Goal: Task Accomplishment & Management: Manage account settings

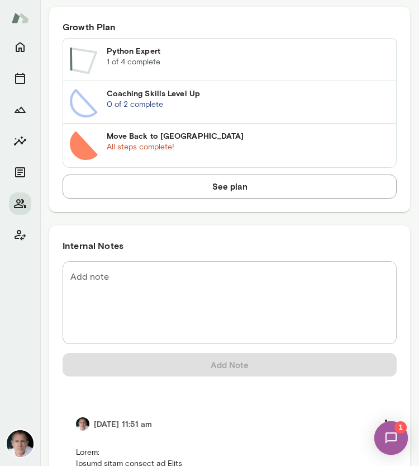
scroll to position [853, 0]
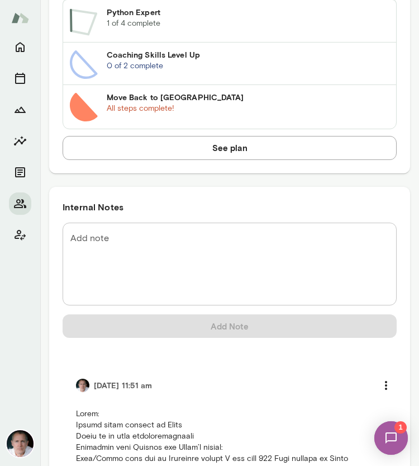
click at [105, 234] on textarea "Add note" at bounding box center [229, 263] width 319 height 64
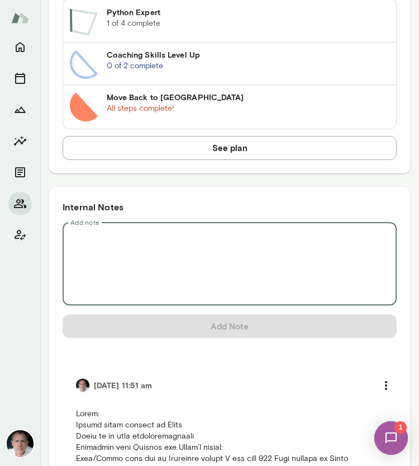
paste textarea "**********"
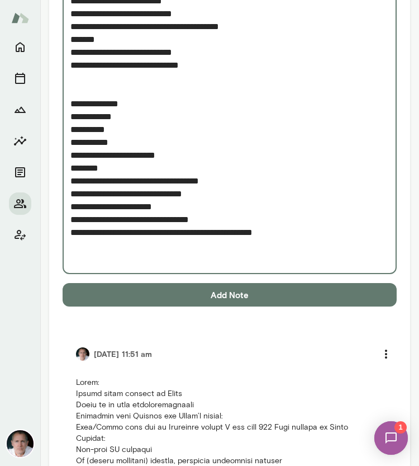
scroll to position [1961, 0]
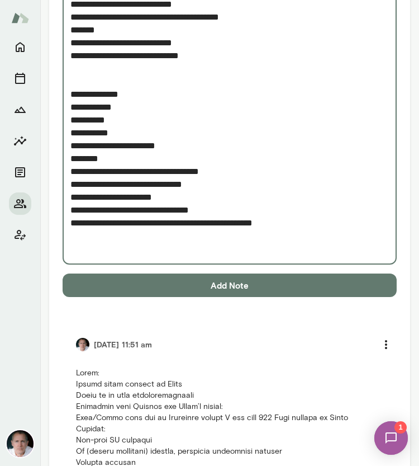
type textarea "**********"
click at [306, 276] on button "Add Note" at bounding box center [230, 284] width 334 height 23
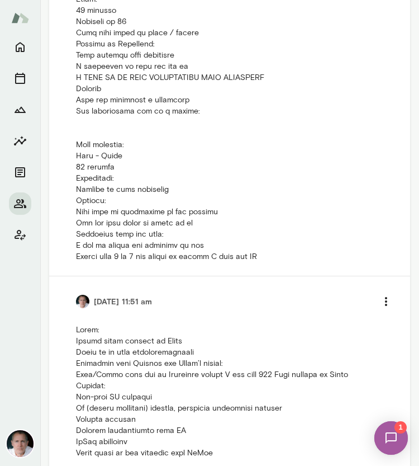
click at [394, 440] on img at bounding box center [391, 438] width 46 height 46
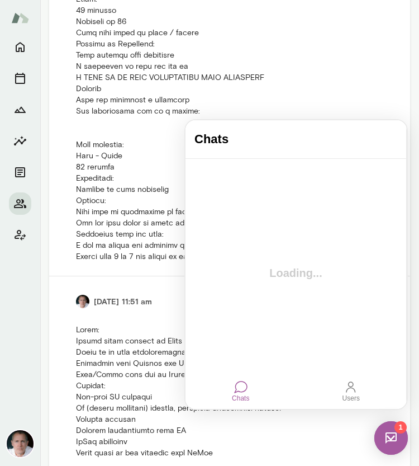
scroll to position [0, 0]
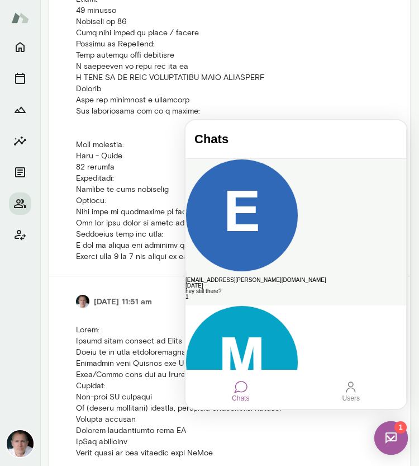
click at [272, 288] on div "hey still there?" at bounding box center [296, 291] width 221 height 6
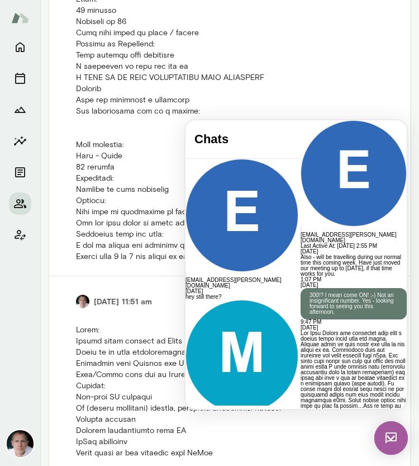
scroll to position [8323, 0]
click at [301, 120] on div at bounding box center [354, 120] width 106 height 0
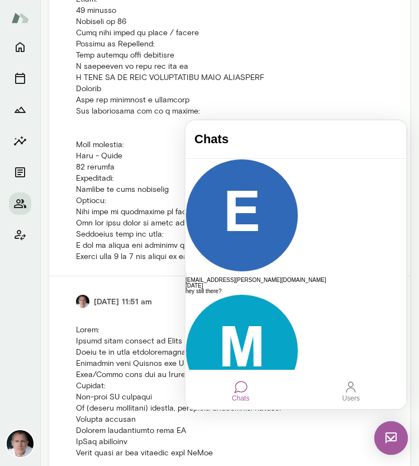
click at [388, 439] on img at bounding box center [391, 438] width 34 height 34
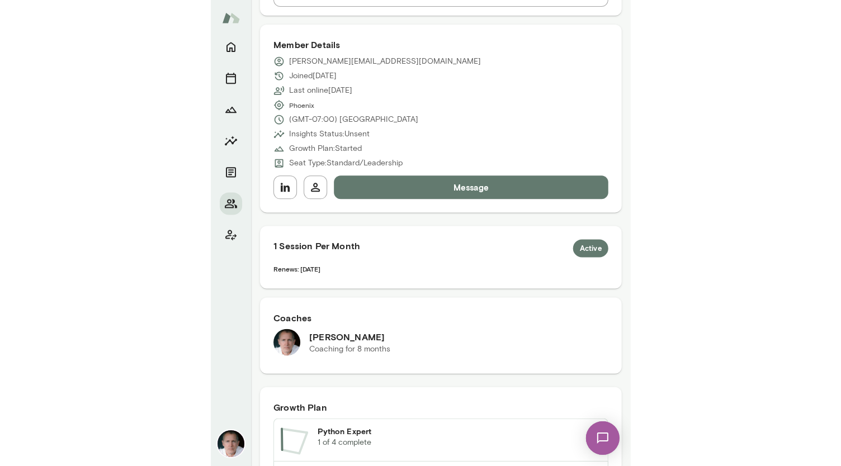
scroll to position [0, 0]
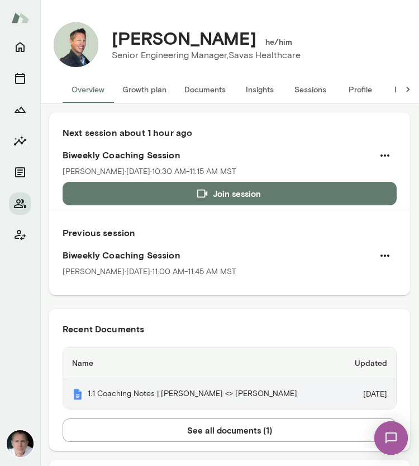
click at [255, 388] on th "1:1 Coaching Notes | [PERSON_NAME] <> [PERSON_NAME]" at bounding box center [201, 394] width 276 height 30
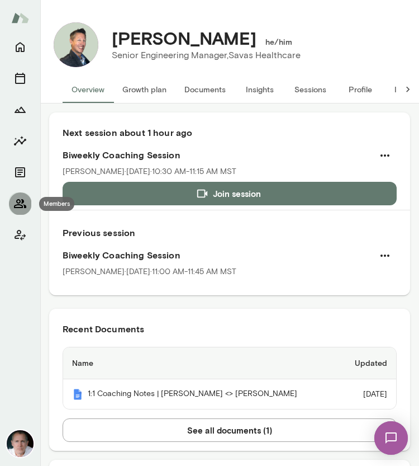
click at [21, 208] on icon "Members" at bounding box center [19, 203] width 13 height 13
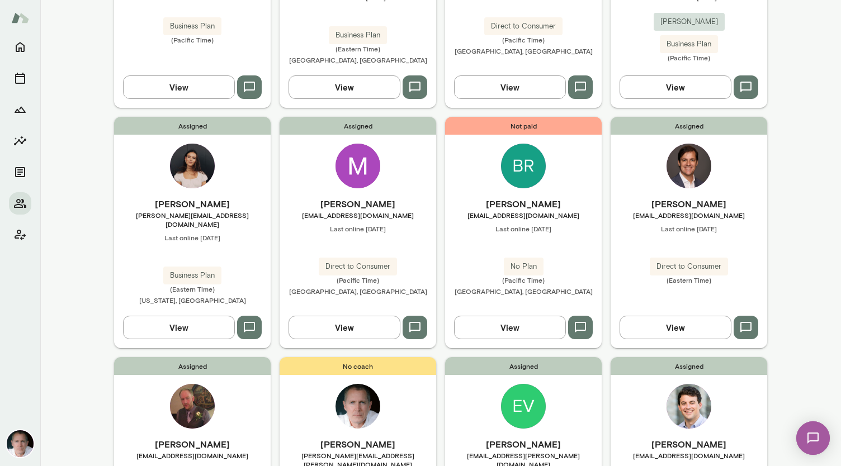
scroll to position [738, 0]
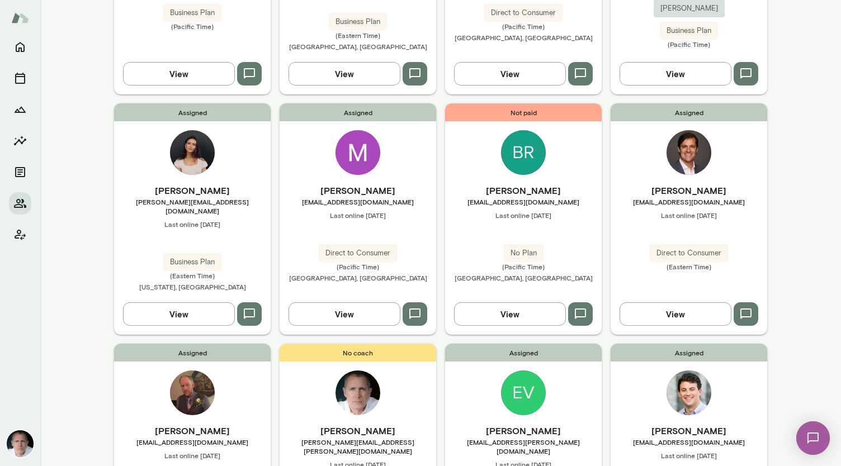
click at [340, 130] on img at bounding box center [357, 152] width 45 height 45
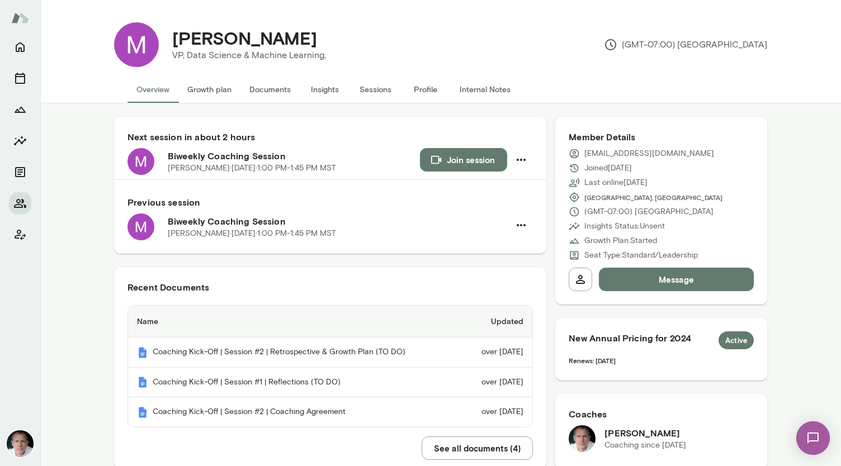
click at [419, 454] on button "See all documents ( 4 )" at bounding box center [476, 448] width 111 height 23
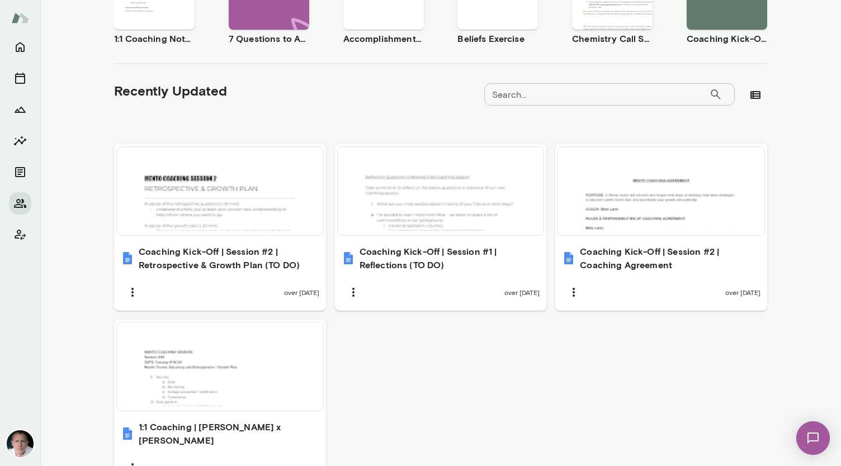
scroll to position [345, 0]
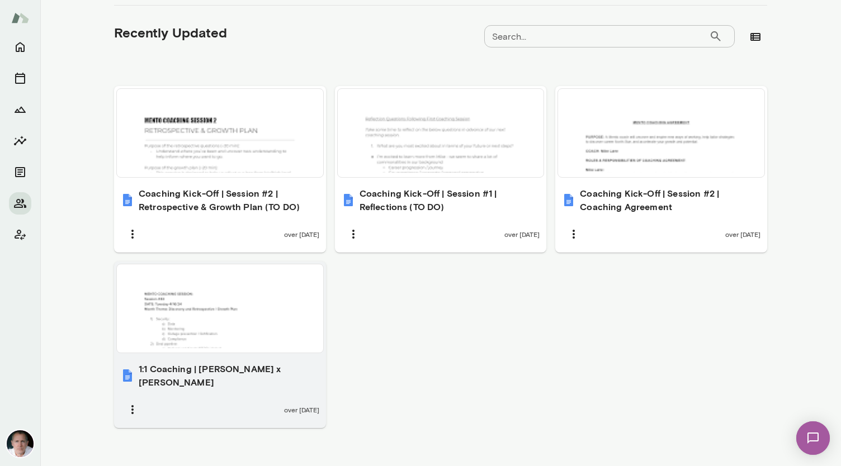
click at [288, 309] on div at bounding box center [219, 308] width 197 height 79
